Goal: Task Accomplishment & Management: Manage account settings

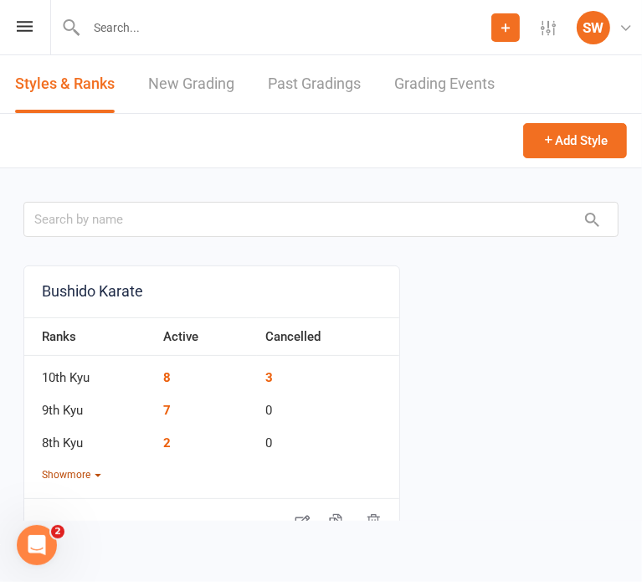
click at [75, 477] on button "Show more" at bounding box center [71, 475] width 59 height 16
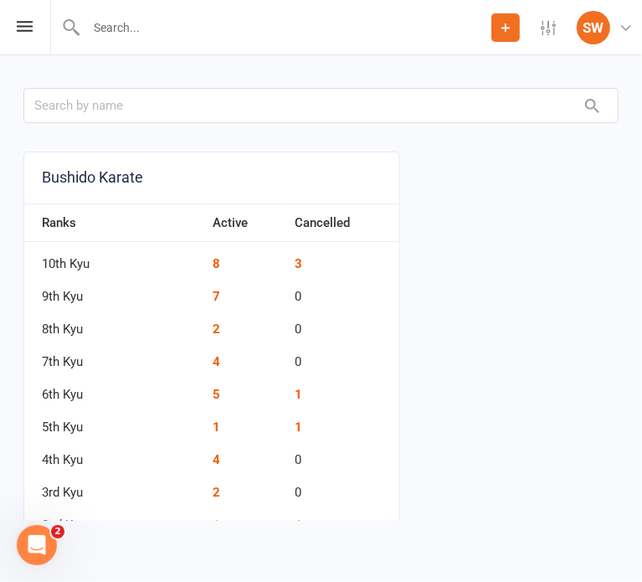
scroll to position [127, 0]
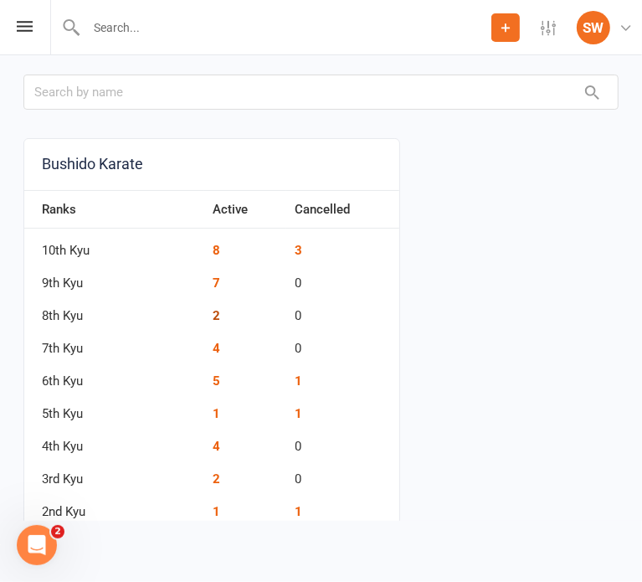
click at [213, 312] on link "2" at bounding box center [217, 315] width 8 height 15
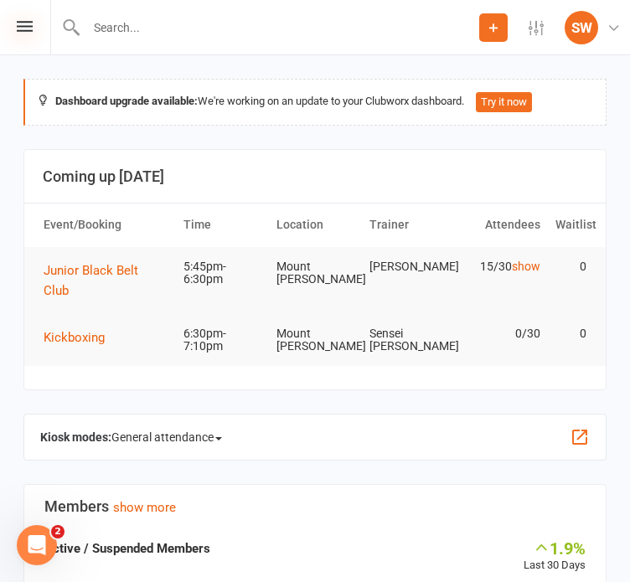
click at [21, 30] on icon at bounding box center [25, 26] width 16 height 11
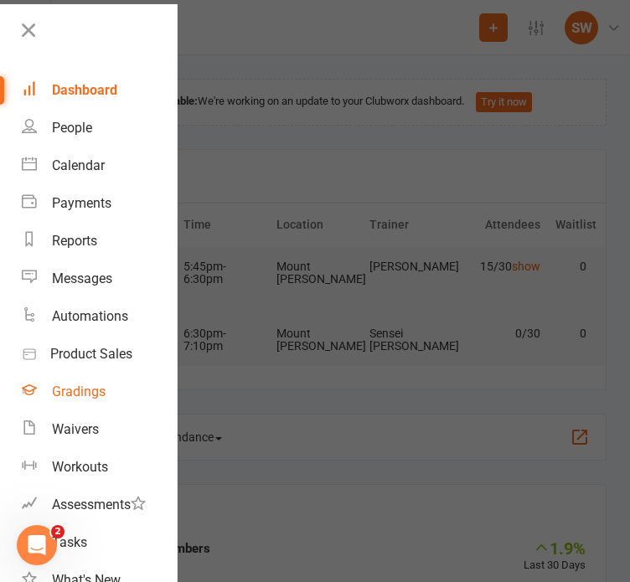
click at [84, 384] on div "Gradings" at bounding box center [79, 392] width 54 height 16
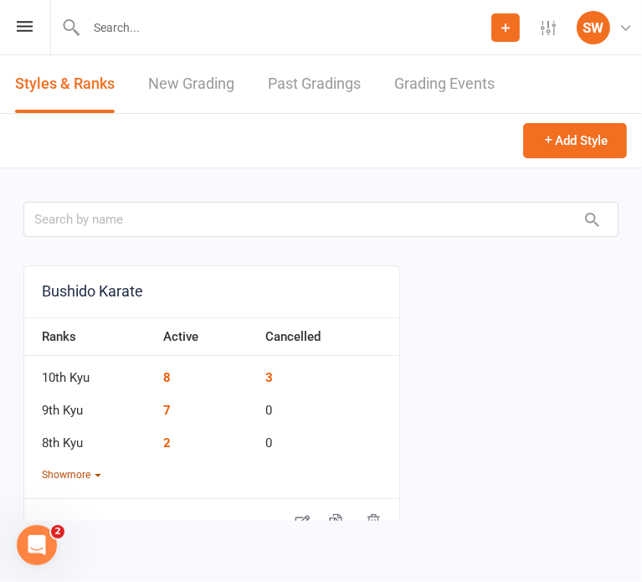
click at [82, 482] on button "Show more" at bounding box center [71, 475] width 59 height 16
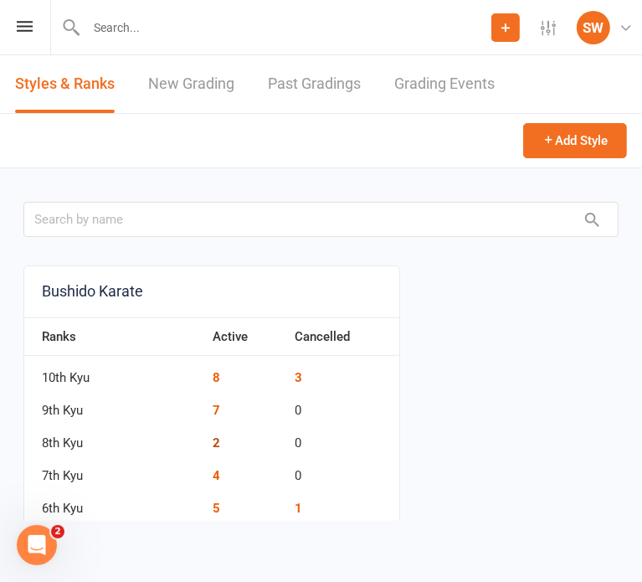
click at [213, 441] on link "2" at bounding box center [217, 442] width 8 height 15
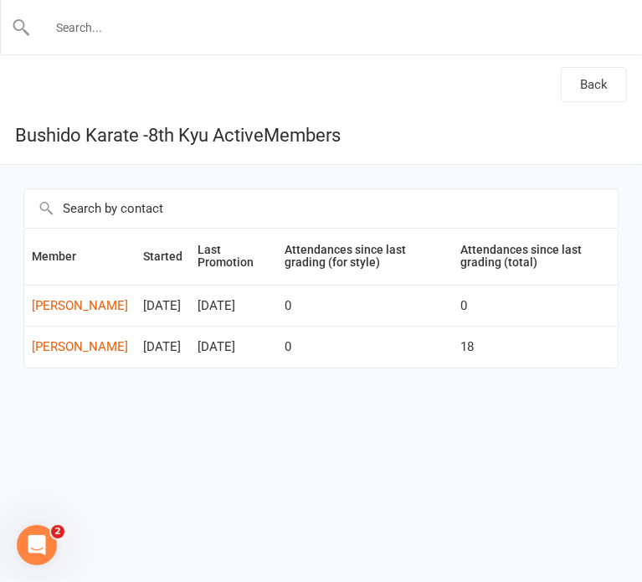
click at [142, 21] on input "text" at bounding box center [322, 27] width 582 height 23
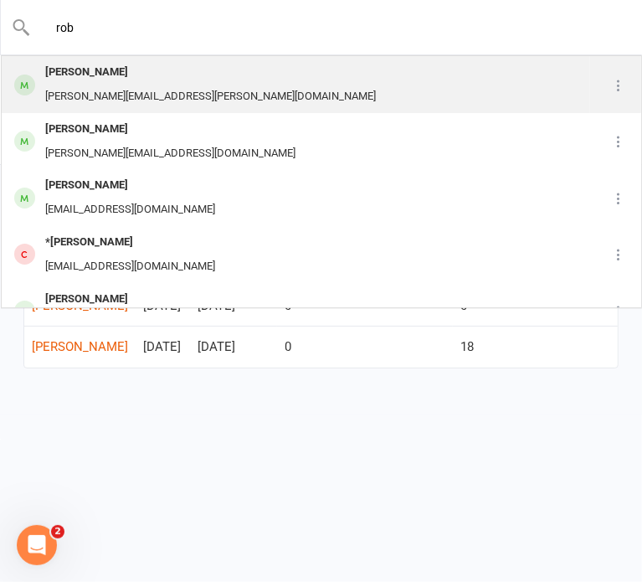
type input "rob"
click at [111, 86] on div "[PERSON_NAME][EMAIL_ADDRESS][PERSON_NAME][DOMAIN_NAME]" at bounding box center [210, 97] width 341 height 24
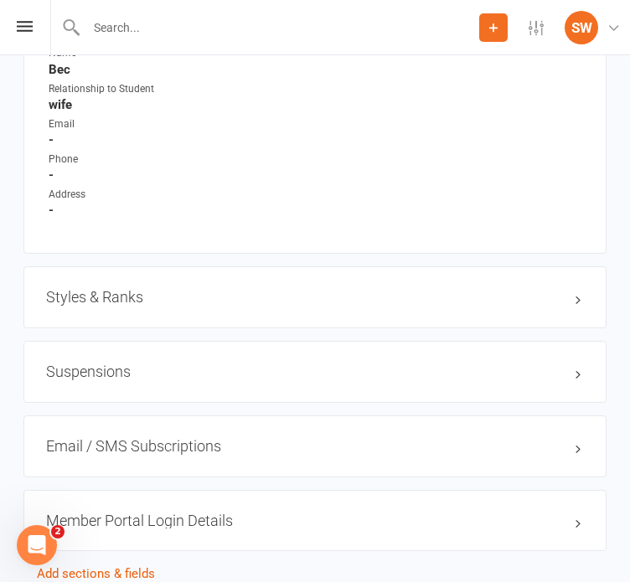
scroll to position [1556, 0]
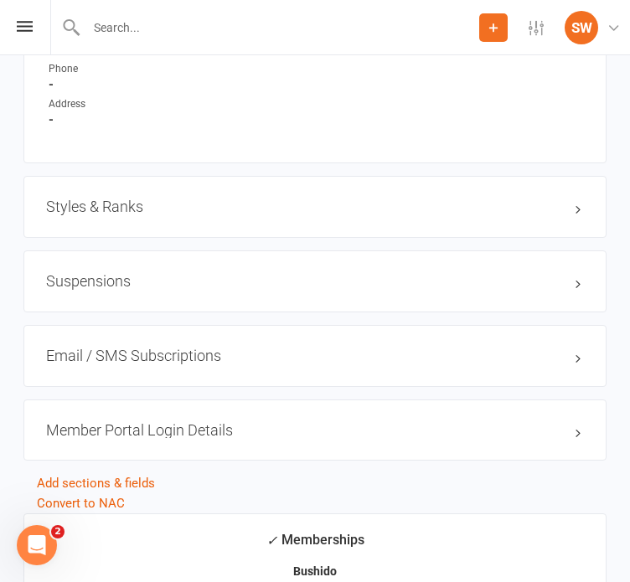
click at [154, 209] on h3 "Styles & Ranks" at bounding box center [315, 206] width 538 height 17
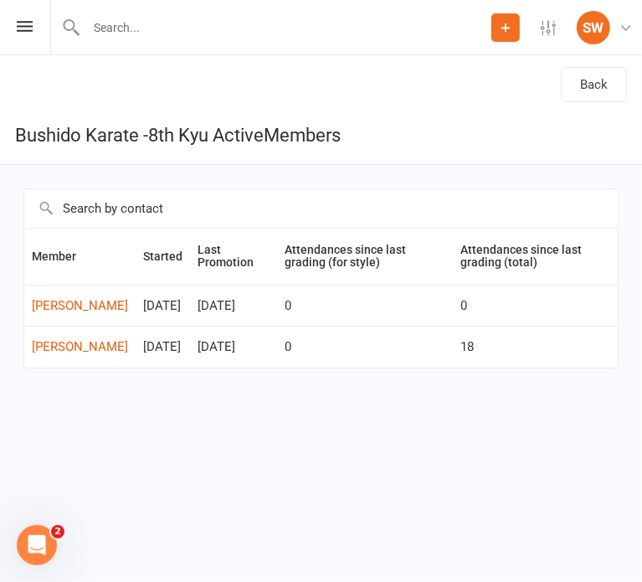
click at [283, 190] on input "text" at bounding box center [321, 208] width 594 height 39
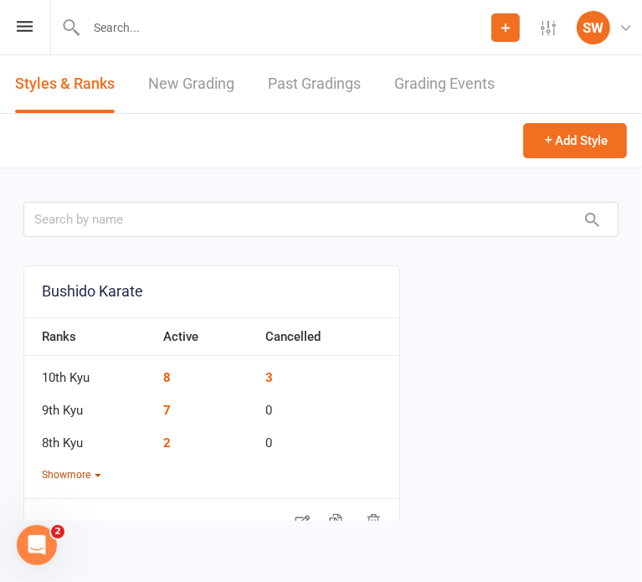
click at [70, 471] on button "Show more" at bounding box center [71, 475] width 59 height 16
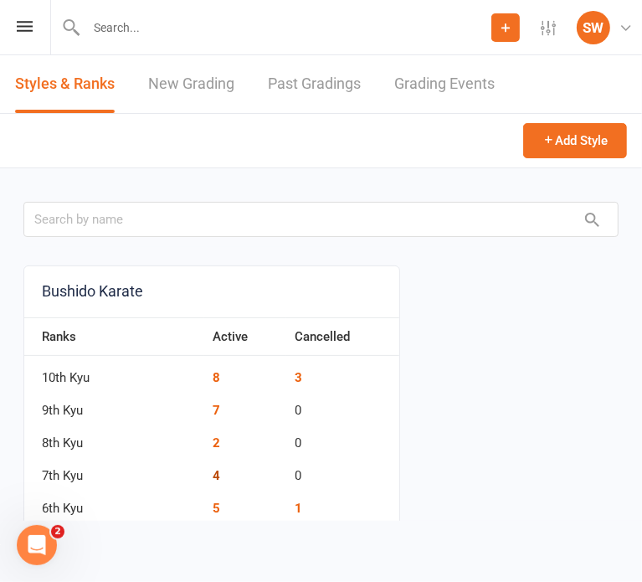
click at [213, 471] on link "4" at bounding box center [217, 475] width 8 height 15
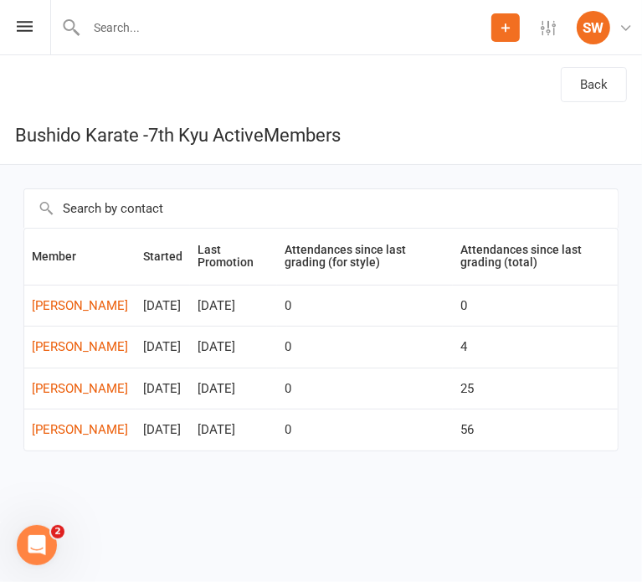
click at [121, 198] on input "text" at bounding box center [321, 208] width 594 height 39
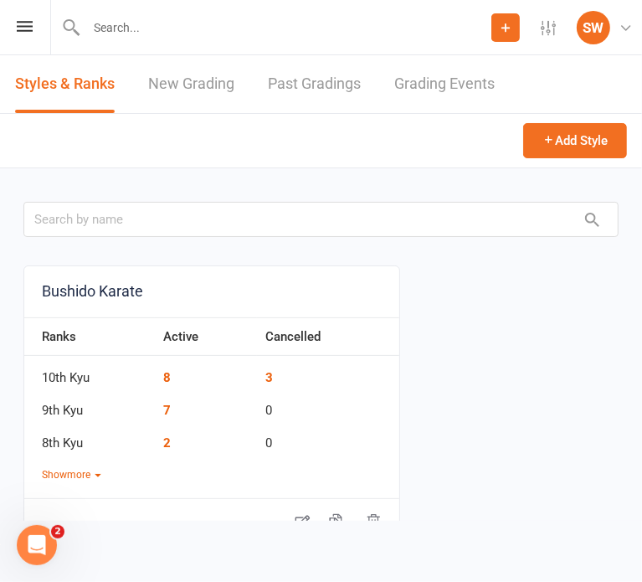
click at [84, 464] on div "Ranks Active Cancelled 10th Kyu 8 3 9th Kyu 7 0 8th Kyu 2 0 Show more" at bounding box center [211, 400] width 375 height 166
click at [90, 480] on button "Show more" at bounding box center [71, 475] width 59 height 16
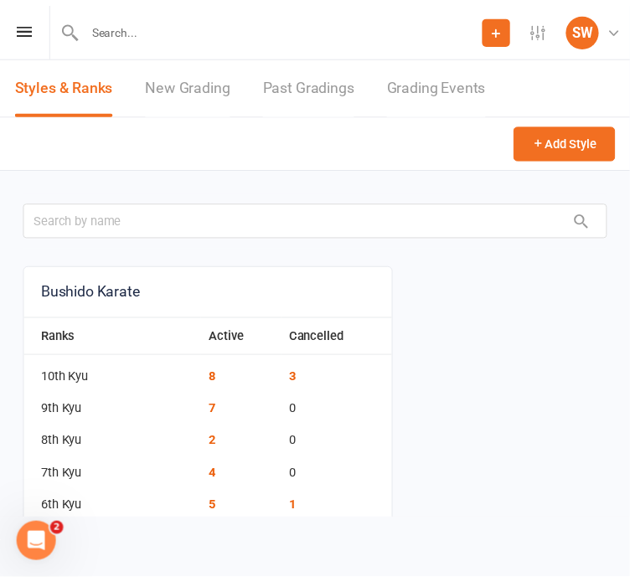
scroll to position [93, 0]
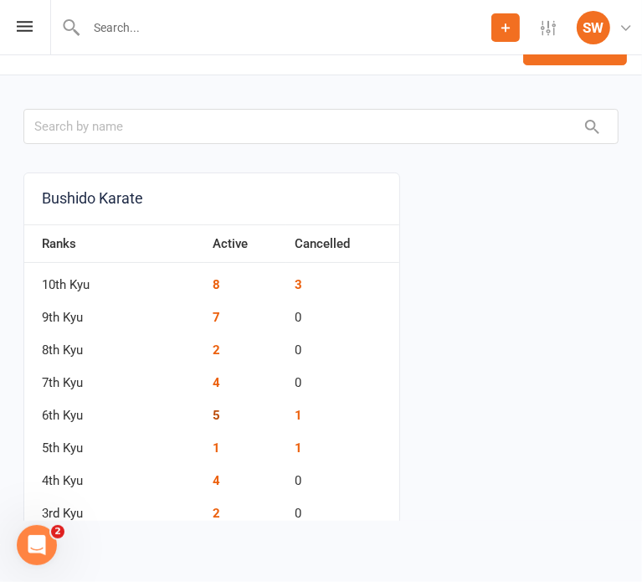
click at [213, 410] on link "5" at bounding box center [217, 415] width 8 height 15
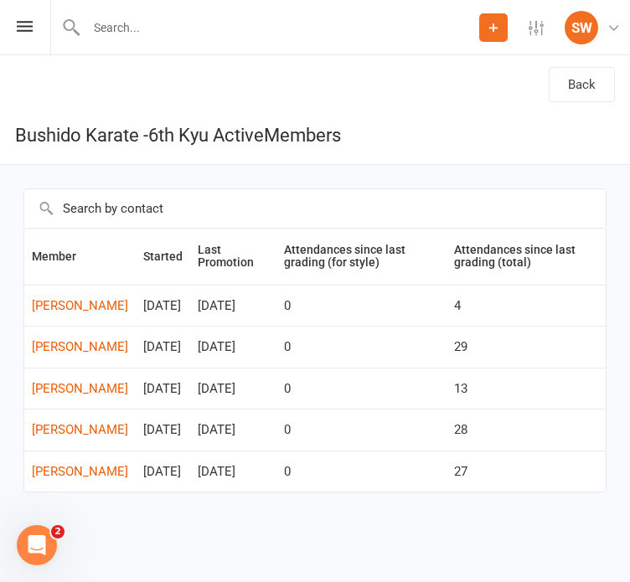
scroll to position [49, 0]
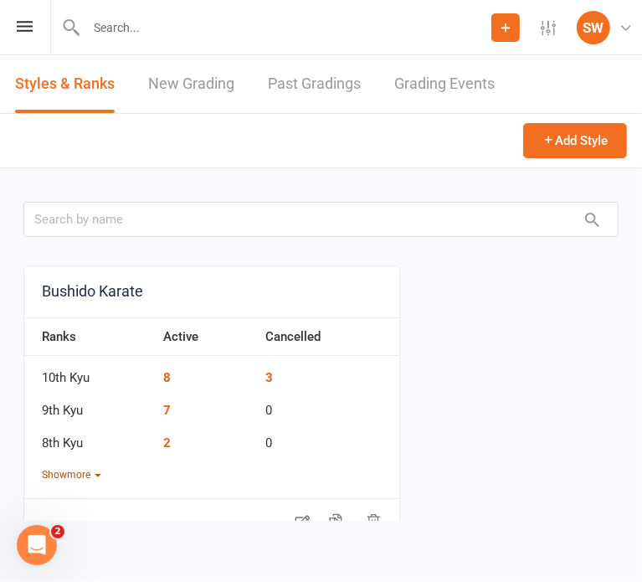
click at [91, 471] on button "Show more" at bounding box center [71, 475] width 59 height 16
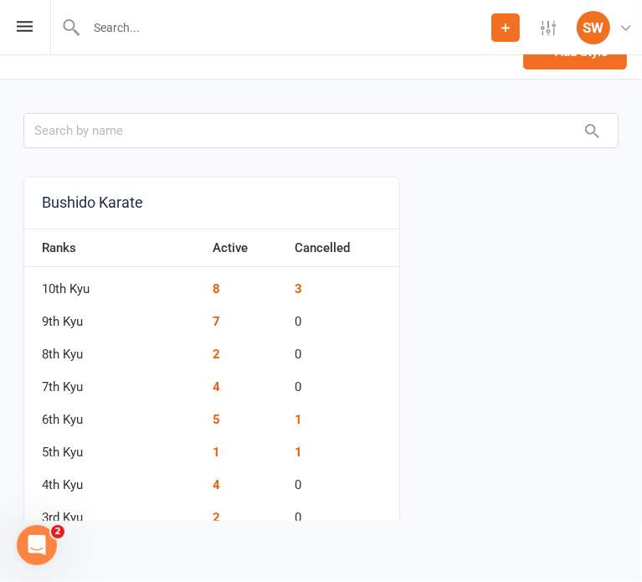
scroll to position [90, 0]
click at [213, 448] on link "1" at bounding box center [217, 451] width 8 height 15
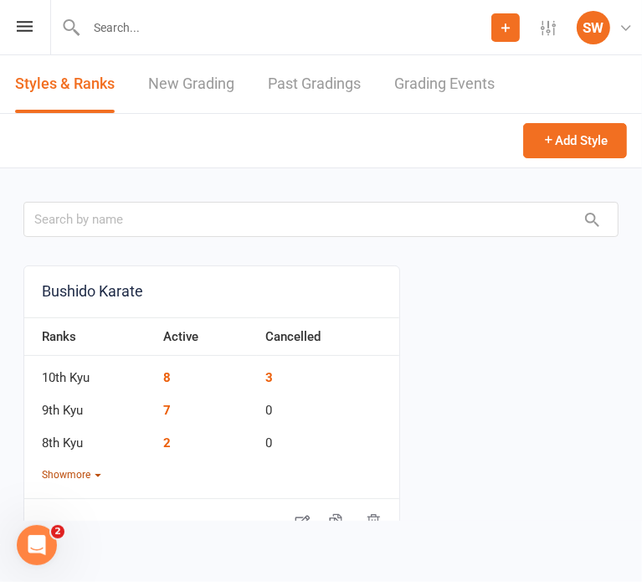
click at [90, 475] on button "Show more" at bounding box center [71, 475] width 59 height 16
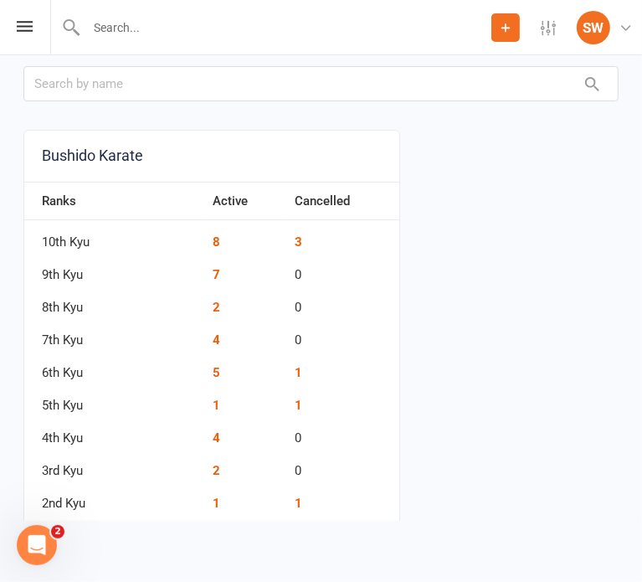
scroll to position [137, 0]
click at [213, 435] on link "4" at bounding box center [217, 437] width 8 height 15
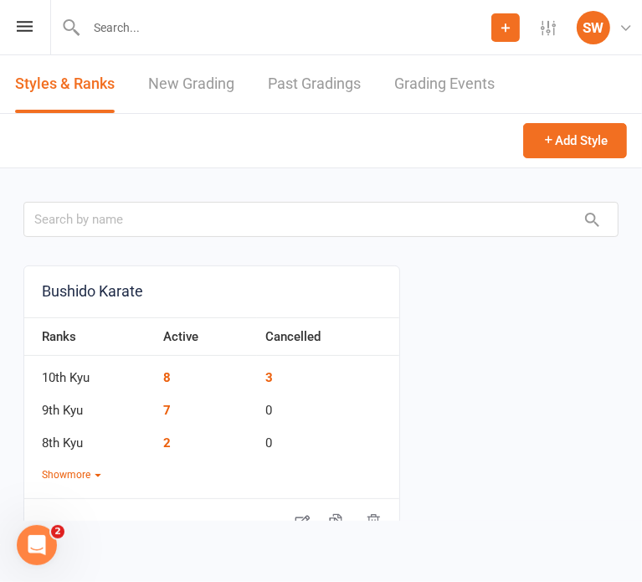
scroll to position [137, 0]
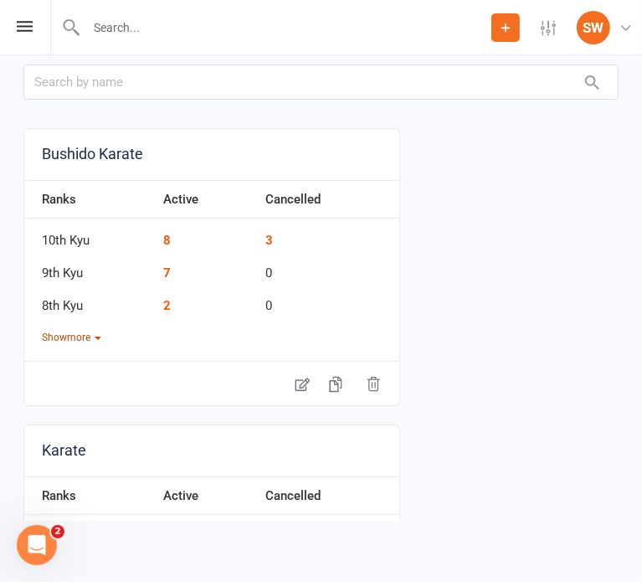
click at [81, 331] on button "Show more" at bounding box center [71, 338] width 59 height 16
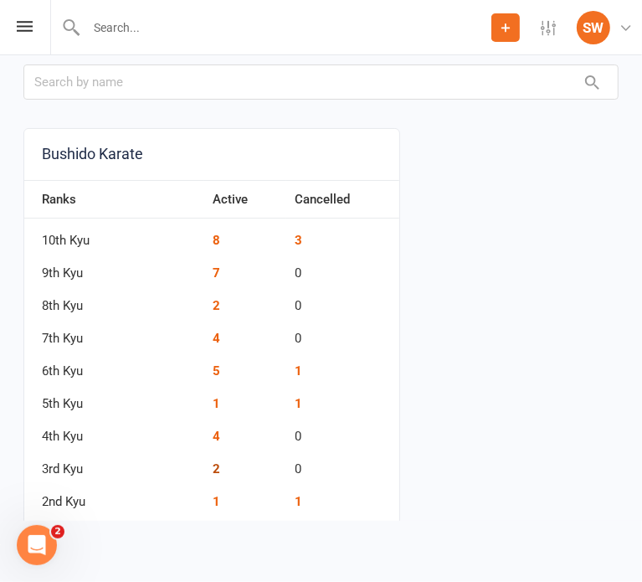
click at [213, 467] on link "2" at bounding box center [217, 468] width 8 height 15
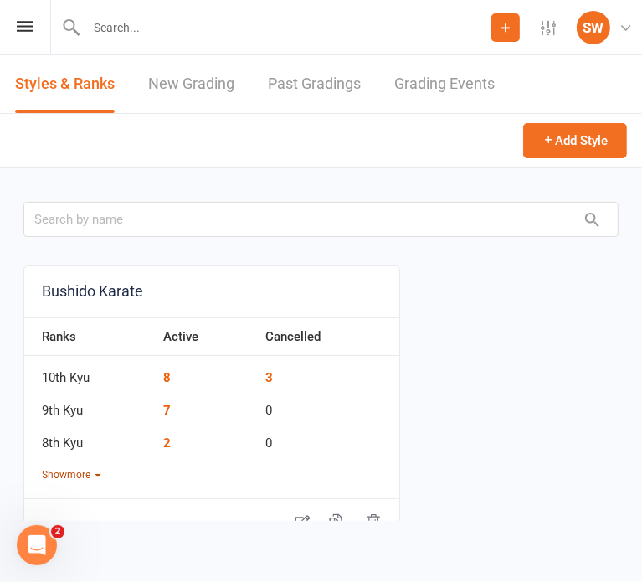
click at [74, 471] on button "Show more" at bounding box center [71, 475] width 59 height 16
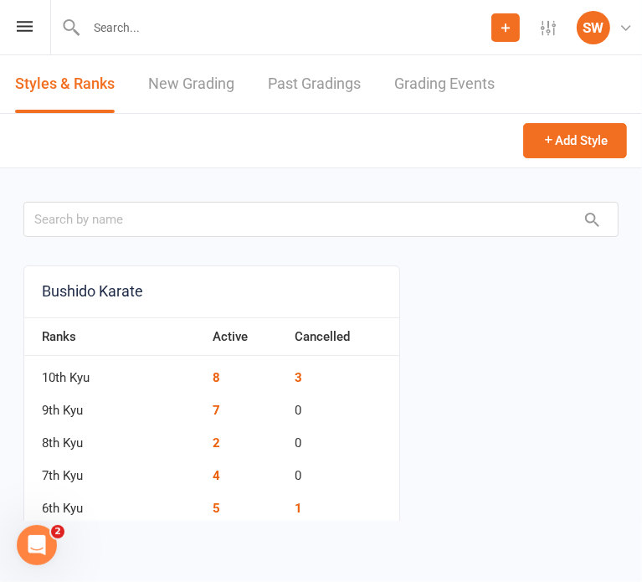
scroll to position [273, 0]
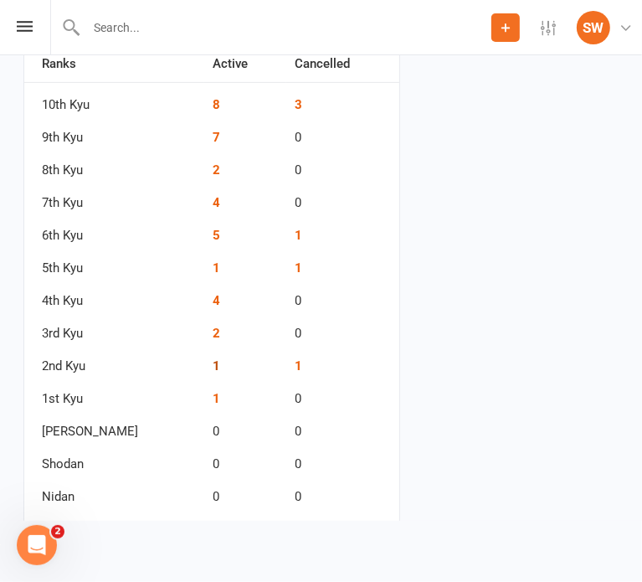
click at [213, 365] on link "1" at bounding box center [217, 365] width 8 height 15
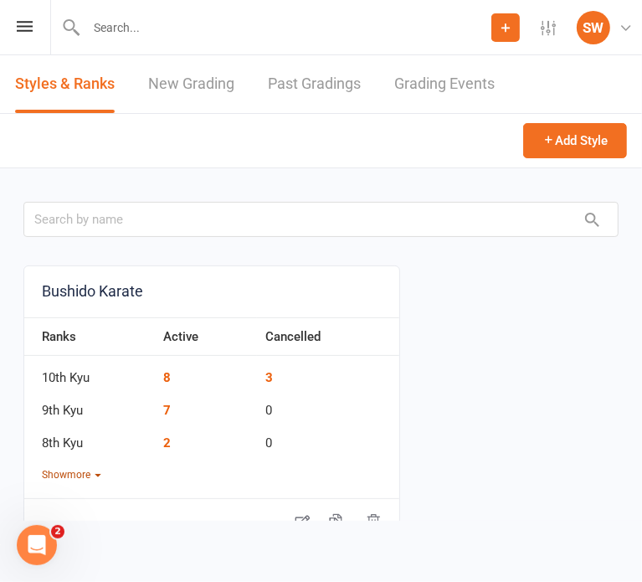
click at [86, 477] on button "Show more" at bounding box center [71, 475] width 59 height 16
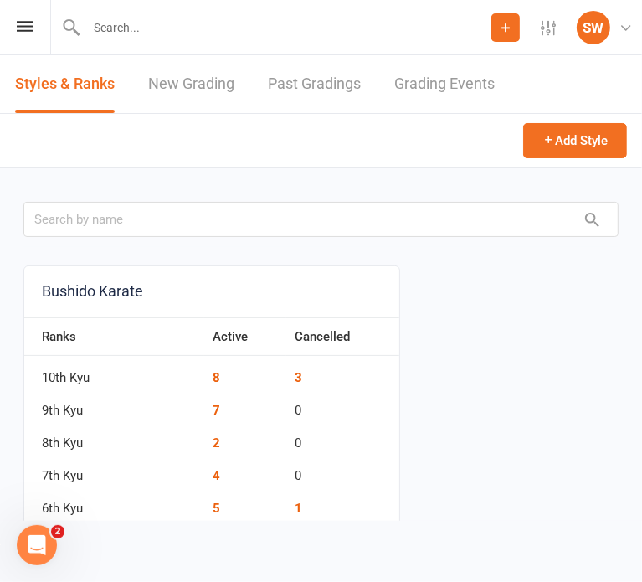
scroll to position [211, 0]
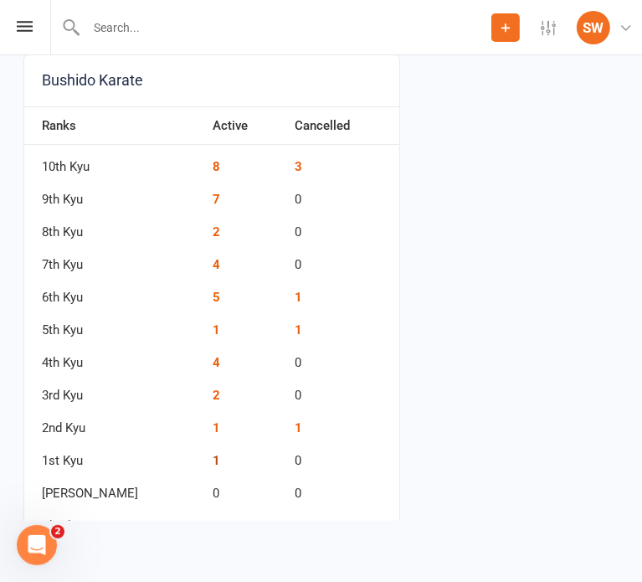
click at [213, 458] on link "1" at bounding box center [217, 460] width 8 height 15
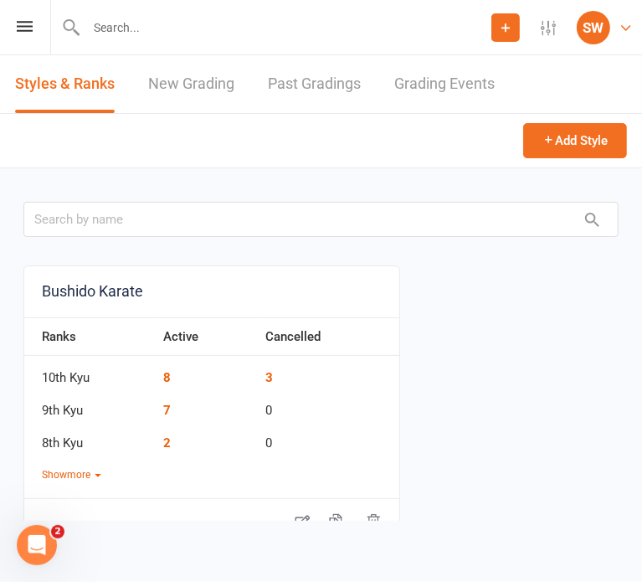
click at [614, 18] on link "SW Sensei [PERSON_NAME] Edge Martial Arts" at bounding box center [609, 27] width 65 height 33
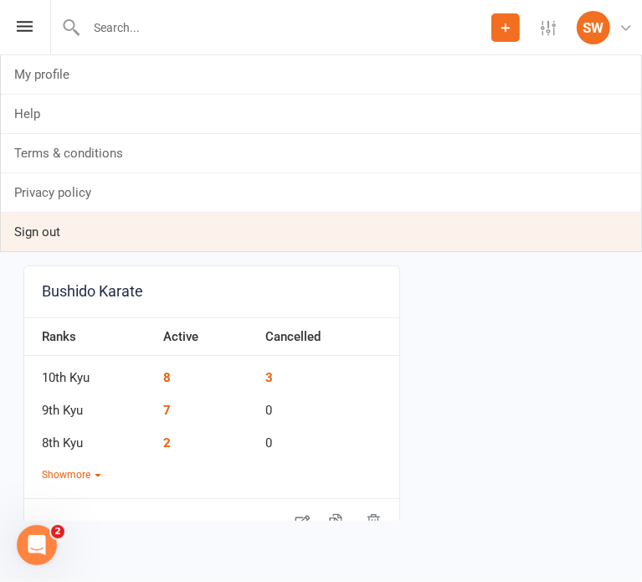
click at [87, 237] on link "Sign out" at bounding box center [321, 232] width 641 height 39
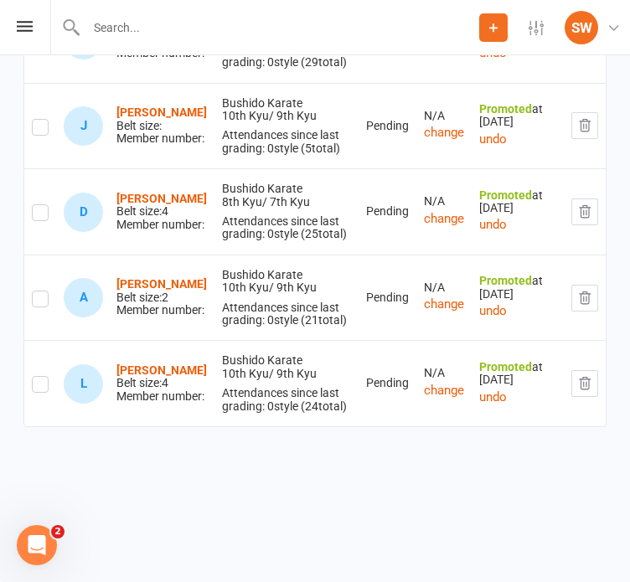
click at [116, 29] on div at bounding box center [264, 27] width 429 height 54
click at [116, 29] on input "s" at bounding box center [280, 27] width 398 height 23
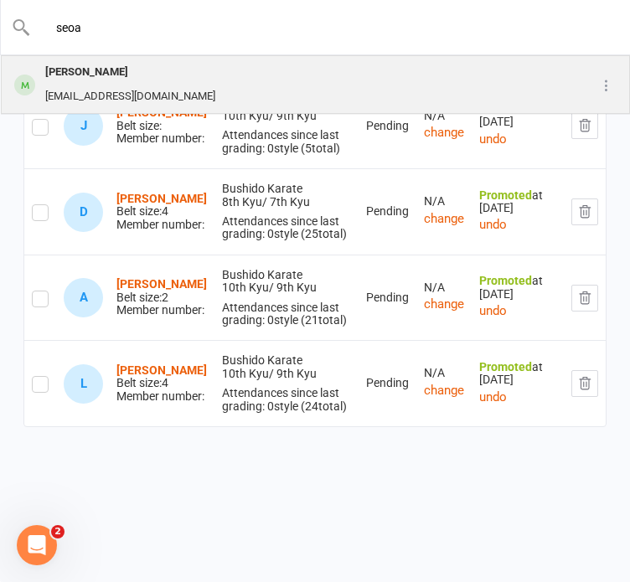
type input "seoa"
click at [118, 69] on div "[PERSON_NAME]" at bounding box center [130, 72] width 180 height 24
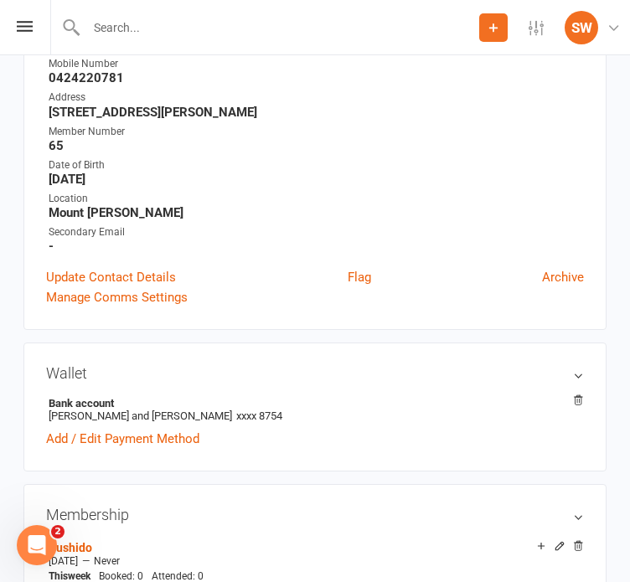
scroll to position [522, 0]
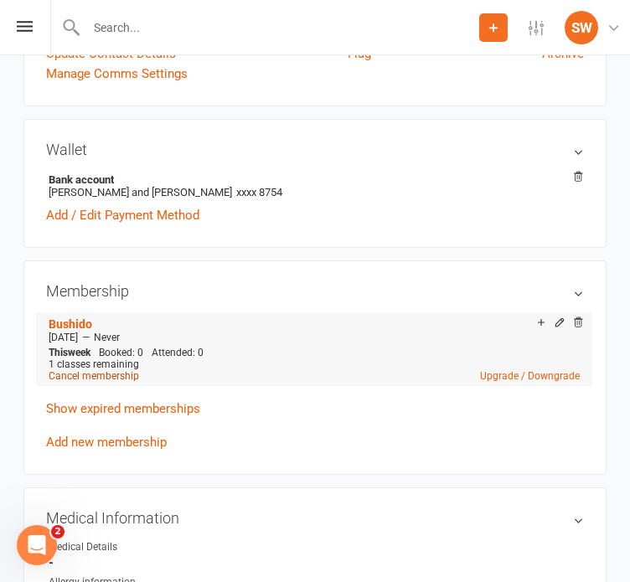
click at [107, 374] on link "Cancel membership" at bounding box center [94, 376] width 90 height 12
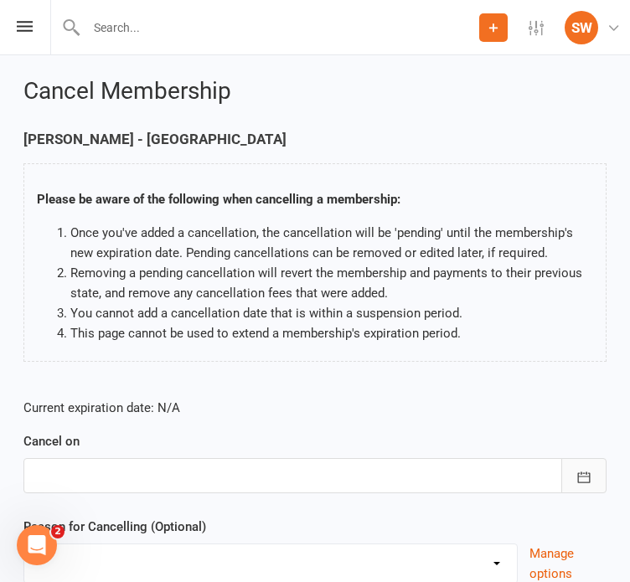
click at [584, 481] on icon "button" at bounding box center [584, 476] width 13 height 11
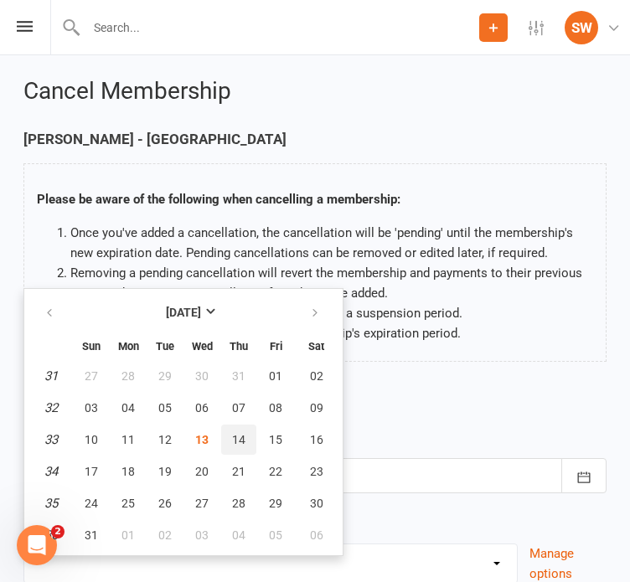
click at [232, 428] on button "14" at bounding box center [238, 440] width 35 height 30
type input "14 Aug 2025"
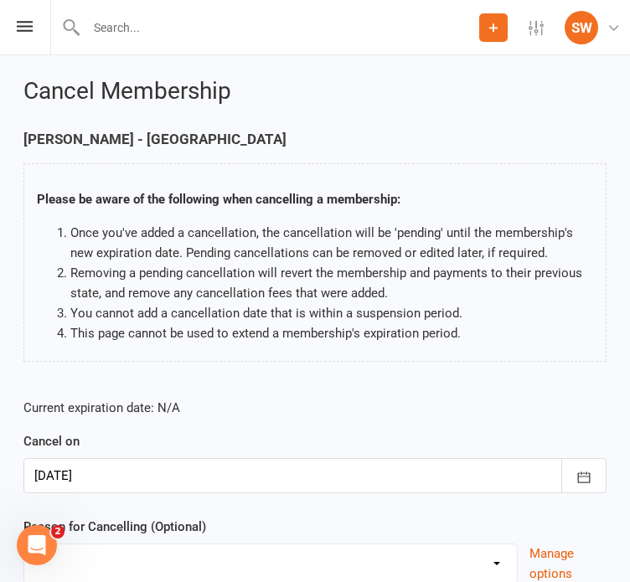
scroll to position [137, 0]
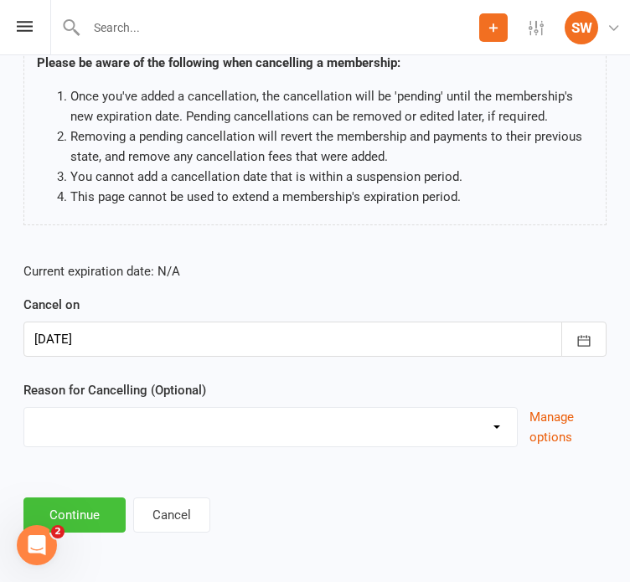
click at [80, 505] on button "Continue" at bounding box center [74, 514] width 102 height 35
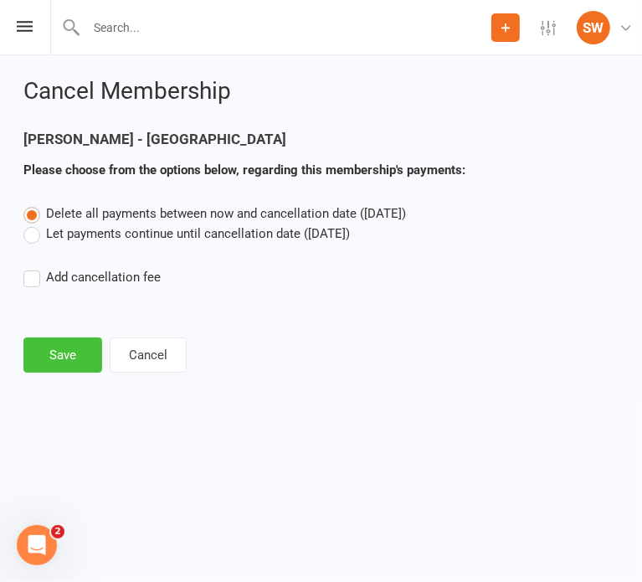
click at [39, 364] on button "Save" at bounding box center [62, 354] width 79 height 35
